Goal: Task Accomplishment & Management: Use online tool/utility

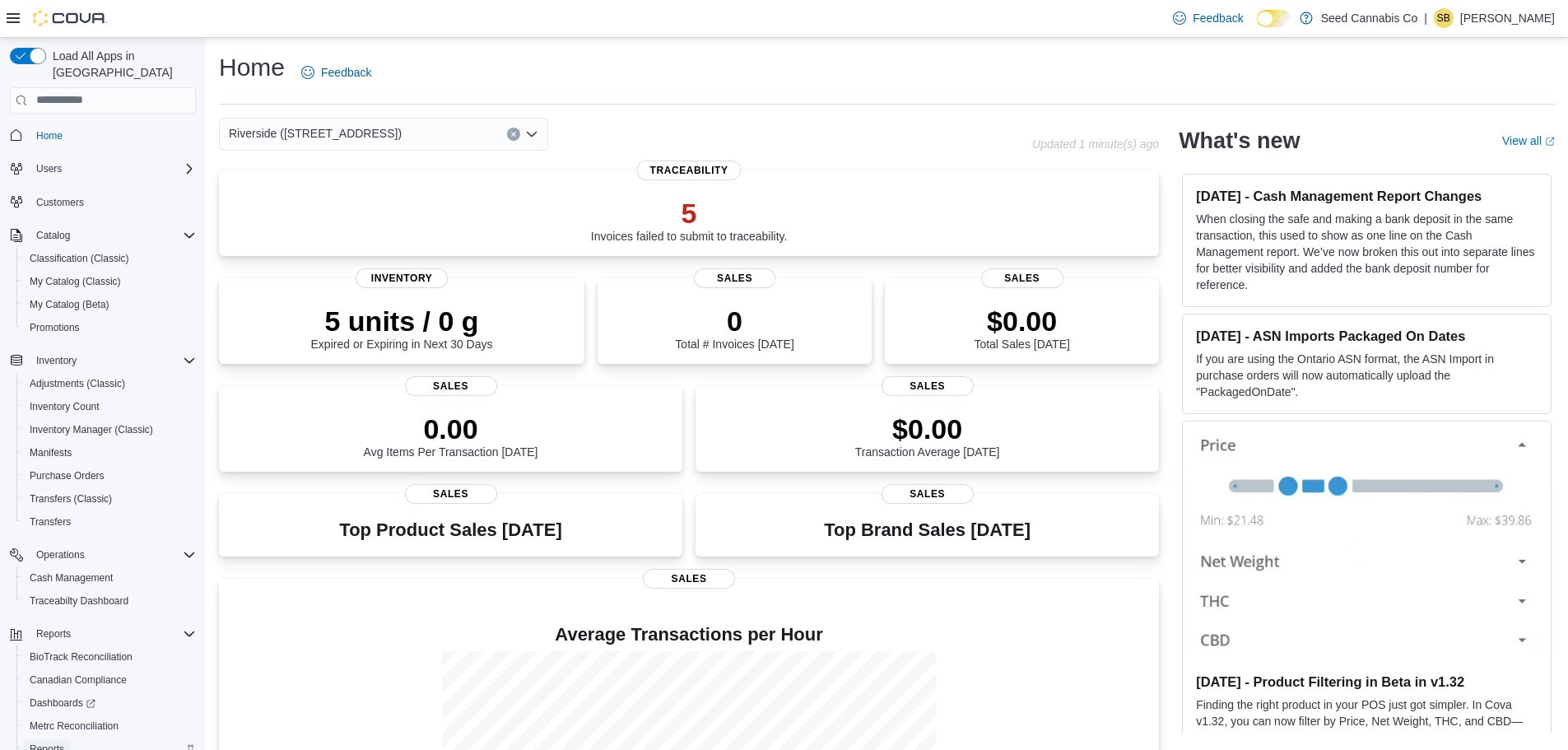
click at [51, 743] on span "Reports" at bounding box center [47, 749] width 35 height 13
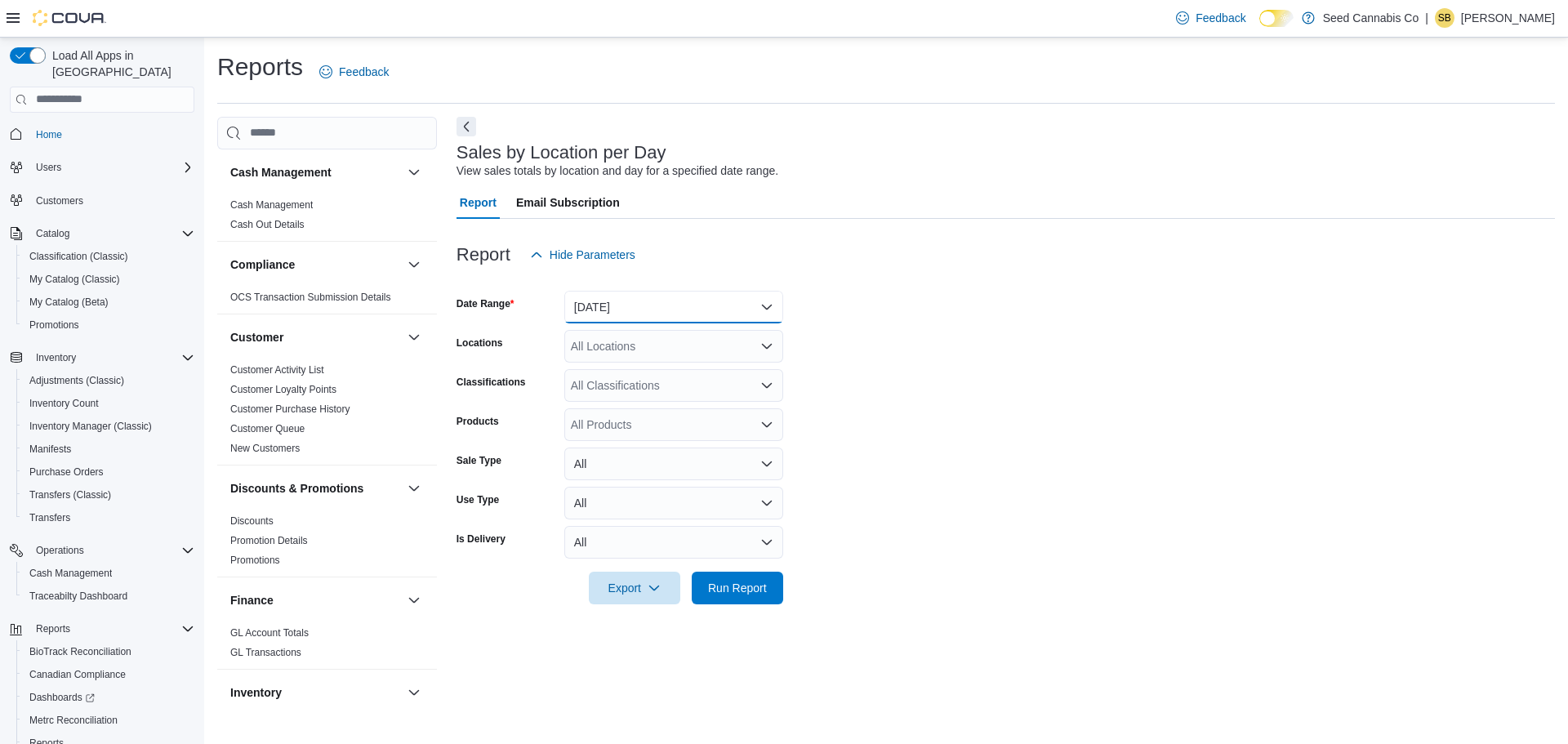
click at [730, 303] on button "[DATE]" at bounding box center [674, 307] width 219 height 33
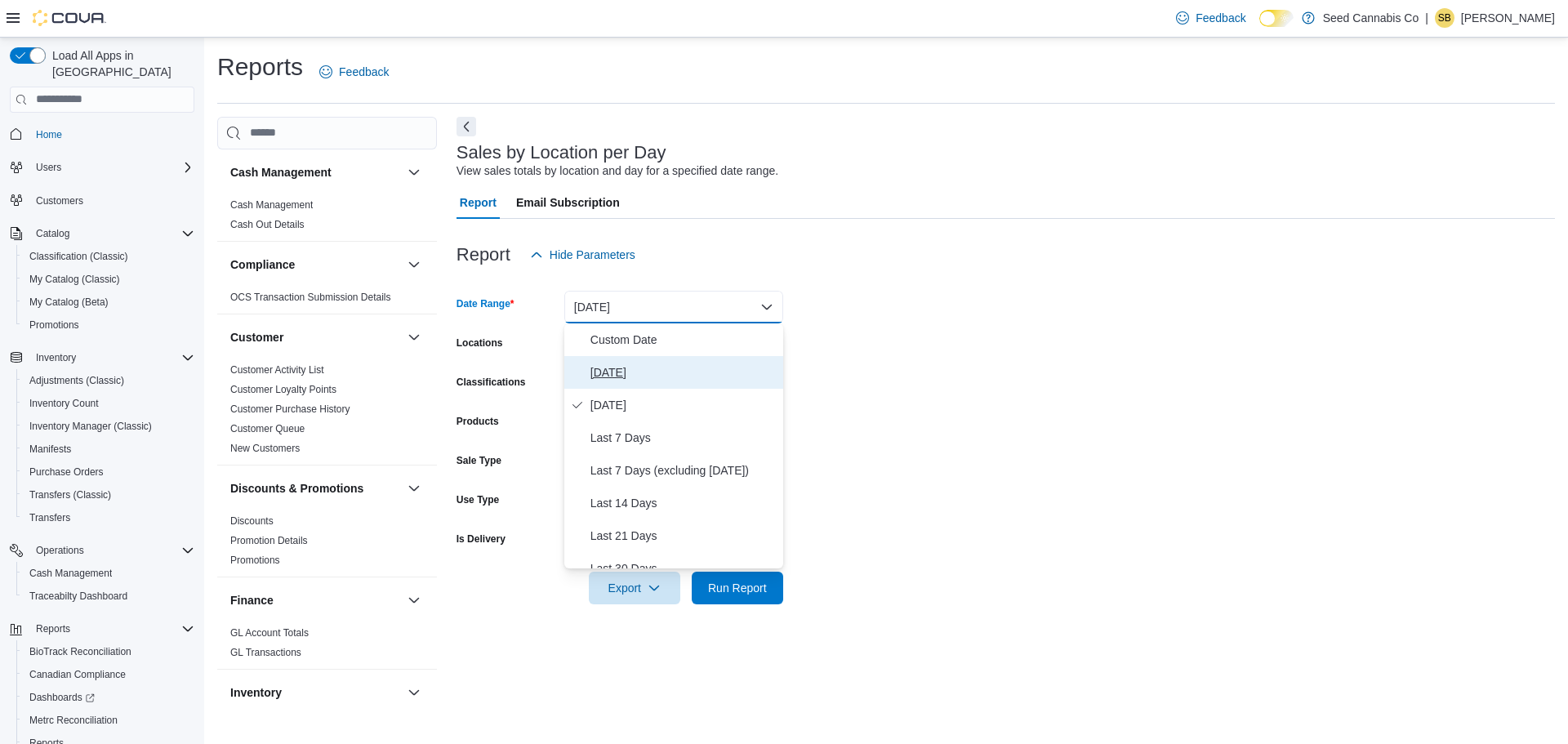
click at [614, 372] on span "[DATE]" at bounding box center [683, 372] width 187 height 20
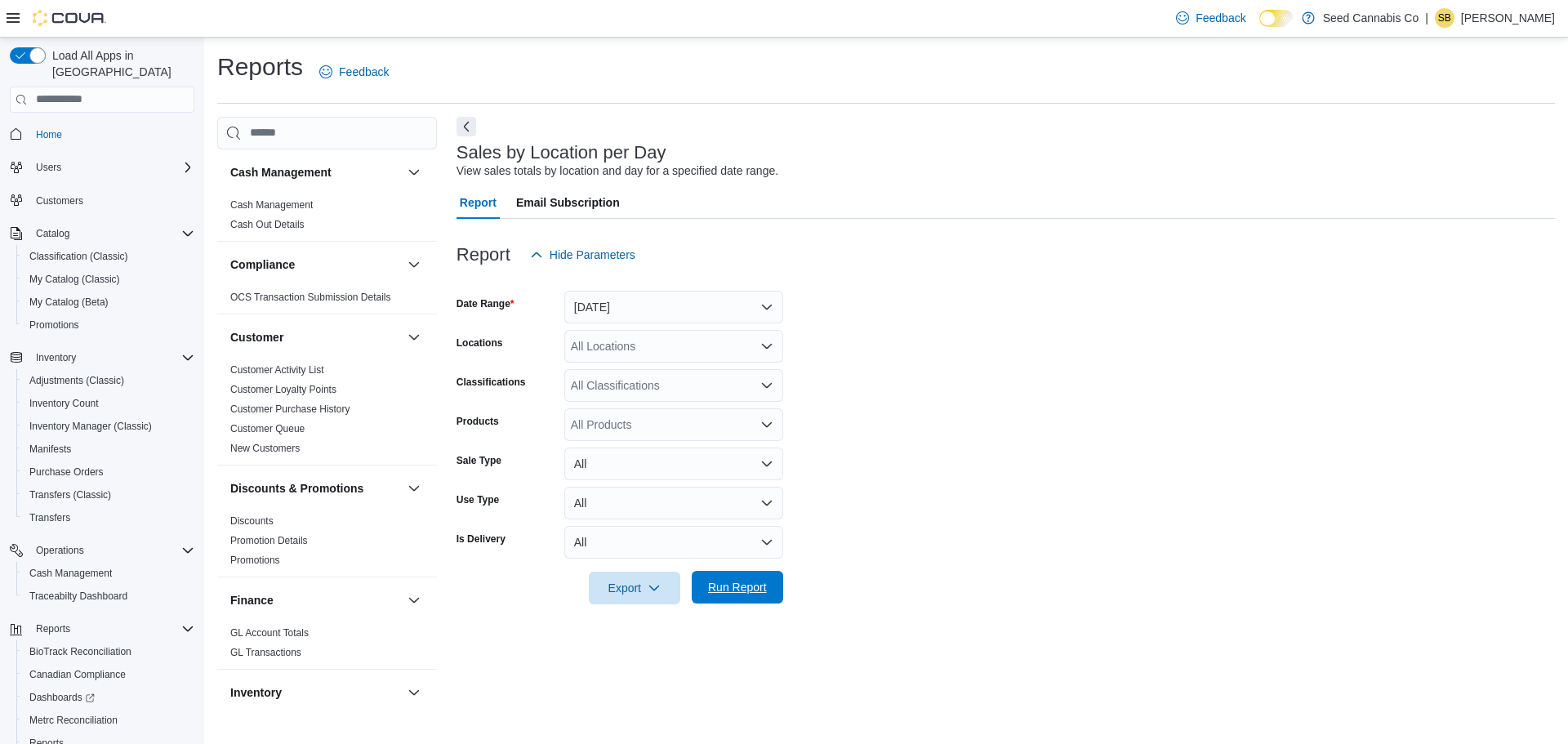
click at [761, 592] on span "Run Report" at bounding box center [738, 587] width 59 height 16
